Goal: Check status: Check status

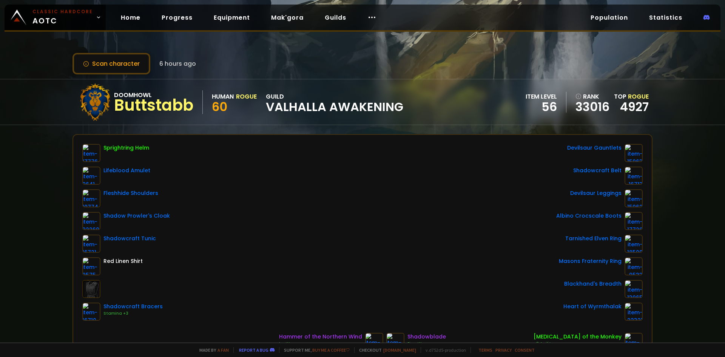
scroll to position [75, 0]
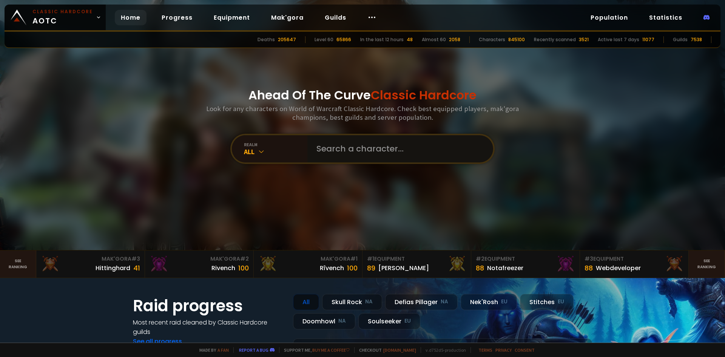
click at [368, 149] on input "text" at bounding box center [398, 148] width 172 height 27
type input "obsidianpet"
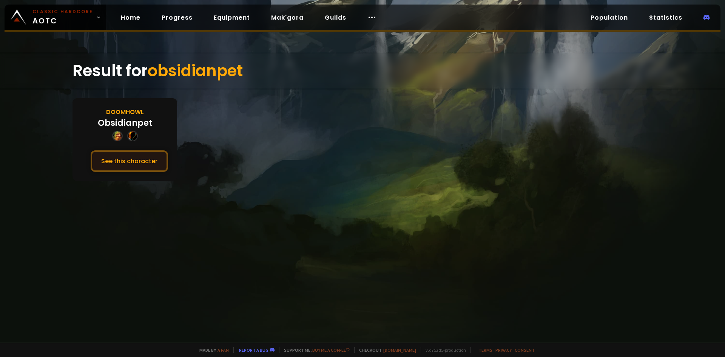
click at [136, 161] on button "See this character" at bounding box center [129, 161] width 77 height 22
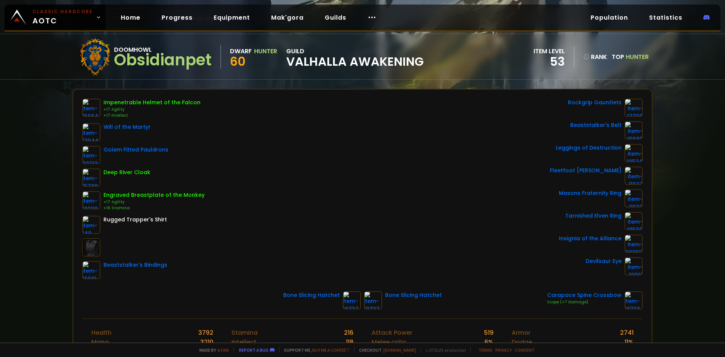
scroll to position [75, 0]
